Goal: Task Accomplishment & Management: Manage account settings

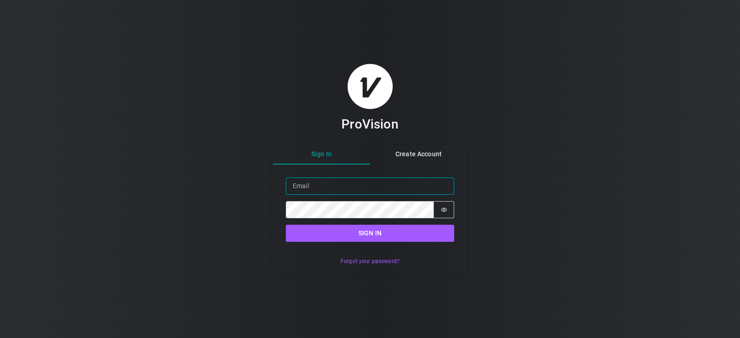
click at [344, 184] on input "Email" at bounding box center [370, 186] width 168 height 17
click at [500, 91] on div "ProVision Sign In Create Account Sign in Email Password Password is hidden Sign…" at bounding box center [370, 169] width 740 height 338
click at [322, 182] on input "Email" at bounding box center [370, 186] width 168 height 17
click at [501, 293] on div "ProVision Sign In Create Account Sign in Email bw Password Password is hidden S…" at bounding box center [370, 169] width 740 height 338
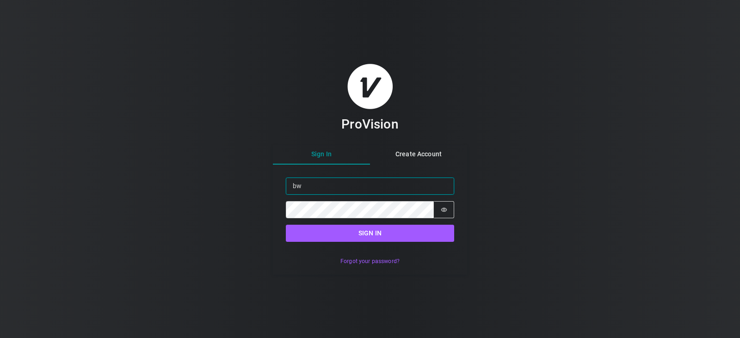
click at [316, 188] on input "bw" at bounding box center [370, 186] width 168 height 17
paste input "[EMAIL_ADDRESS][DOMAIN_NAME]"
type input "[EMAIL_ADDRESS][DOMAIN_NAME]"
click at [497, 267] on div "ProVision Sign In Create Account Sign in Email [EMAIL_ADDRESS][DOMAIN_NAME] Pas…" at bounding box center [370, 169] width 740 height 338
click at [601, 238] on div "ProVision Sign In Create Account Sign in Email [EMAIL_ADDRESS][DOMAIN_NAME] Pas…" at bounding box center [370, 169] width 740 height 338
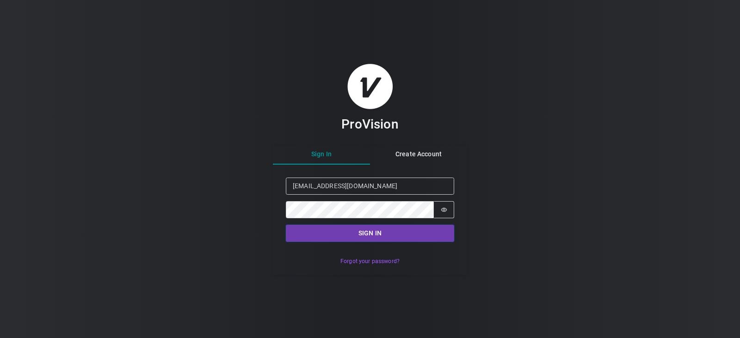
click at [408, 236] on button "Sign in" at bounding box center [370, 233] width 168 height 17
